Goal: Find specific page/section: Find specific page/section

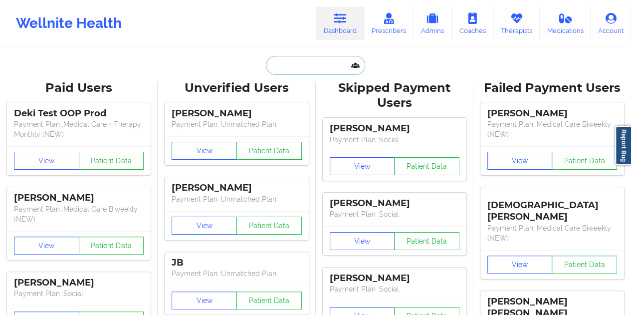
click at [306, 72] on input "text" at bounding box center [315, 65] width 99 height 19
paste input "[EMAIL_ADDRESS][DOMAIN_NAME]"
type input "[EMAIL_ADDRESS][DOMAIN_NAME]"
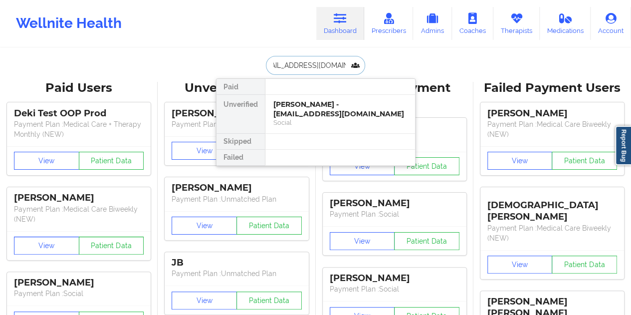
click at [308, 111] on div "[PERSON_NAME] - [EMAIL_ADDRESS][DOMAIN_NAME]" at bounding box center [340, 109] width 134 height 18
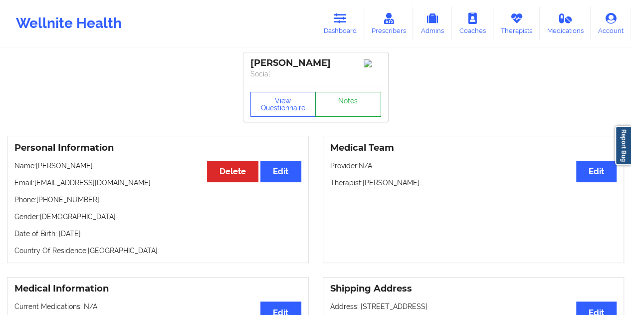
click at [342, 107] on link "Notes" at bounding box center [348, 104] width 66 height 25
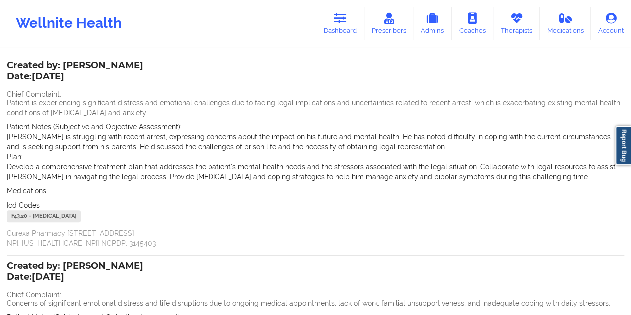
scroll to position [50, 0]
click at [345, 29] on link "Dashboard" at bounding box center [340, 23] width 48 height 33
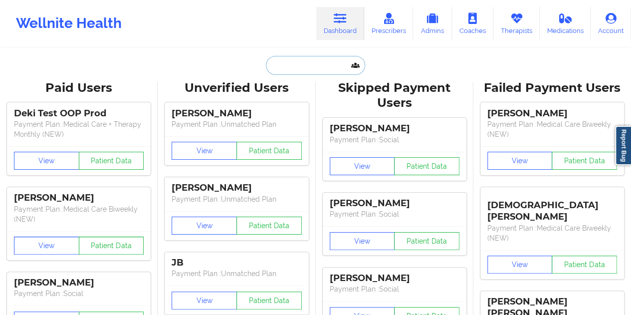
click at [306, 70] on input "text" at bounding box center [315, 65] width 99 height 19
paste input "321) 696-1450"
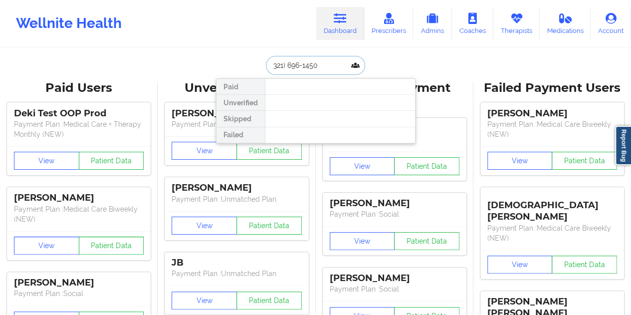
click at [316, 65] on input "321) 696-1450" at bounding box center [315, 65] width 99 height 19
paste input "[PERSON_NAME]"
type input "[PERSON_NAME]"
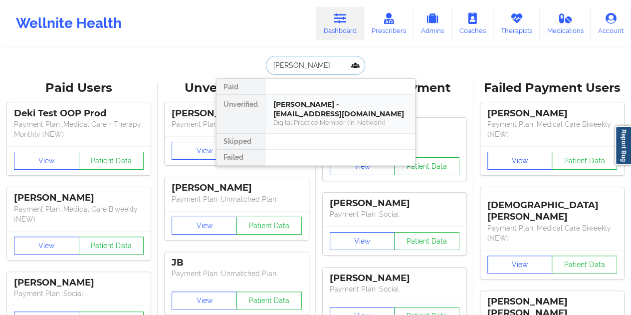
click at [296, 112] on div "[PERSON_NAME] - [EMAIL_ADDRESS][DOMAIN_NAME]" at bounding box center [340, 109] width 134 height 18
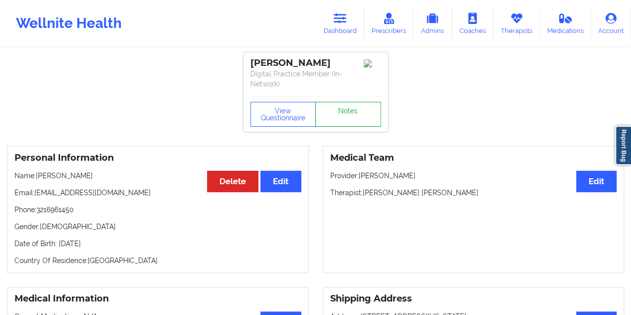
click at [348, 113] on link "Notes" at bounding box center [348, 114] width 66 height 25
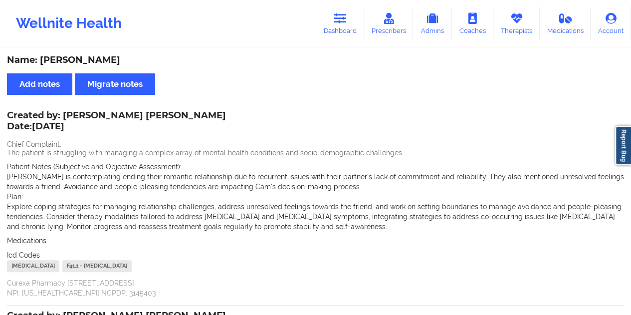
click at [110, 58] on div "Name: [PERSON_NAME]" at bounding box center [315, 59] width 617 height 11
copy div "[PERSON_NAME]"
click at [348, 29] on link "Dashboard" at bounding box center [340, 23] width 48 height 33
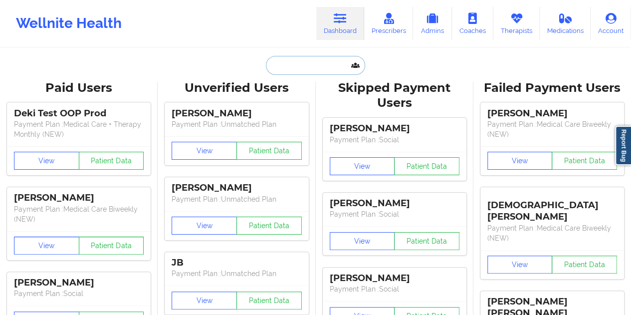
click at [311, 61] on input "text" at bounding box center [315, 65] width 99 height 19
paste input "[EMAIL_ADDRESS][DOMAIN_NAME]"
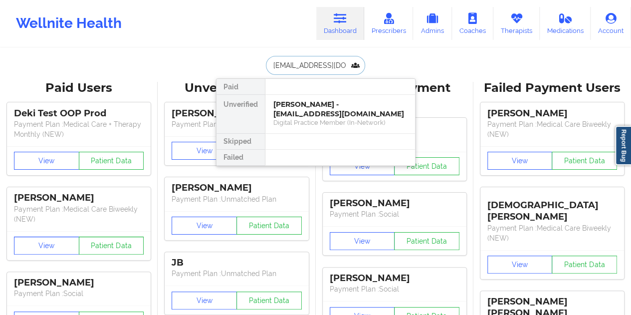
type input "[EMAIL_ADDRESS][DOMAIN_NAME]"
click at [307, 118] on div "Social" at bounding box center [340, 122] width 134 height 8
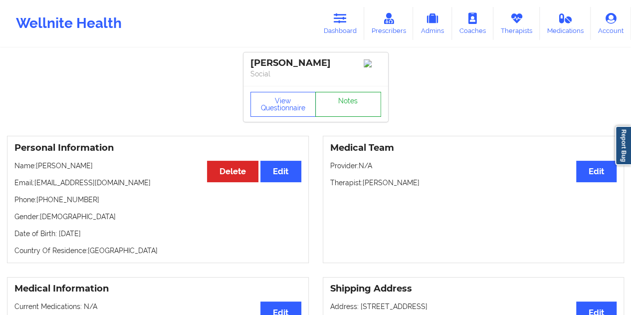
click at [346, 107] on link "Notes" at bounding box center [348, 104] width 66 height 25
